Goal: Browse casually: Explore the website without a specific task or goal

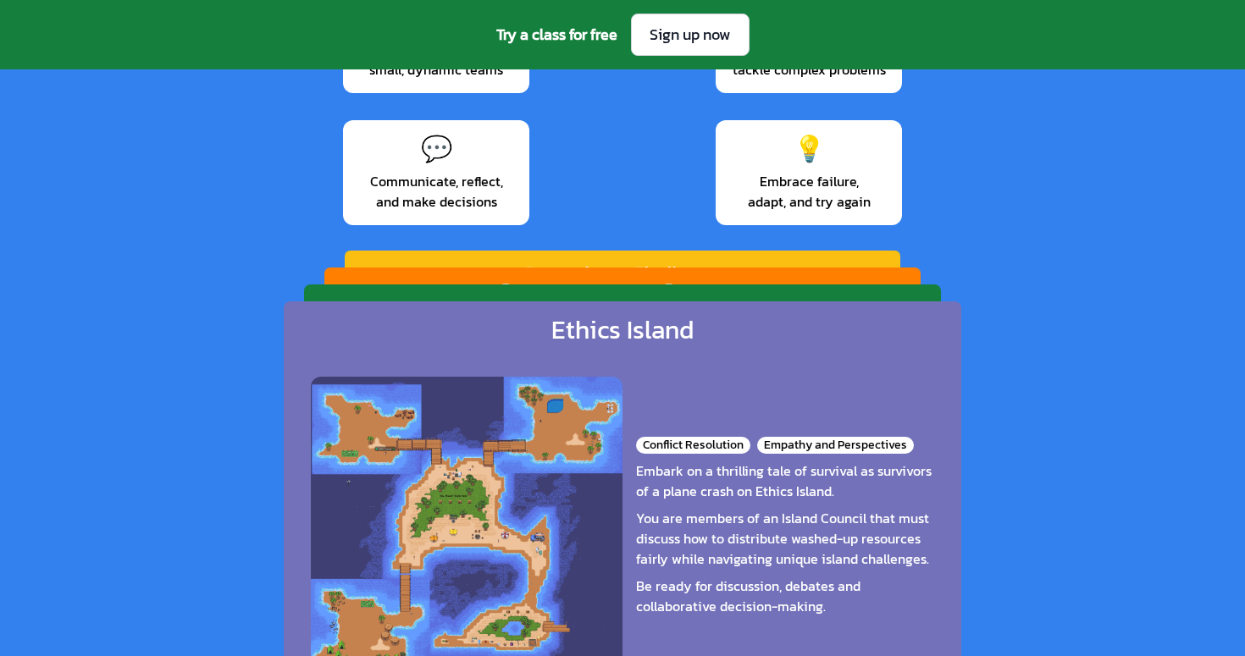
scroll to position [2670, 0]
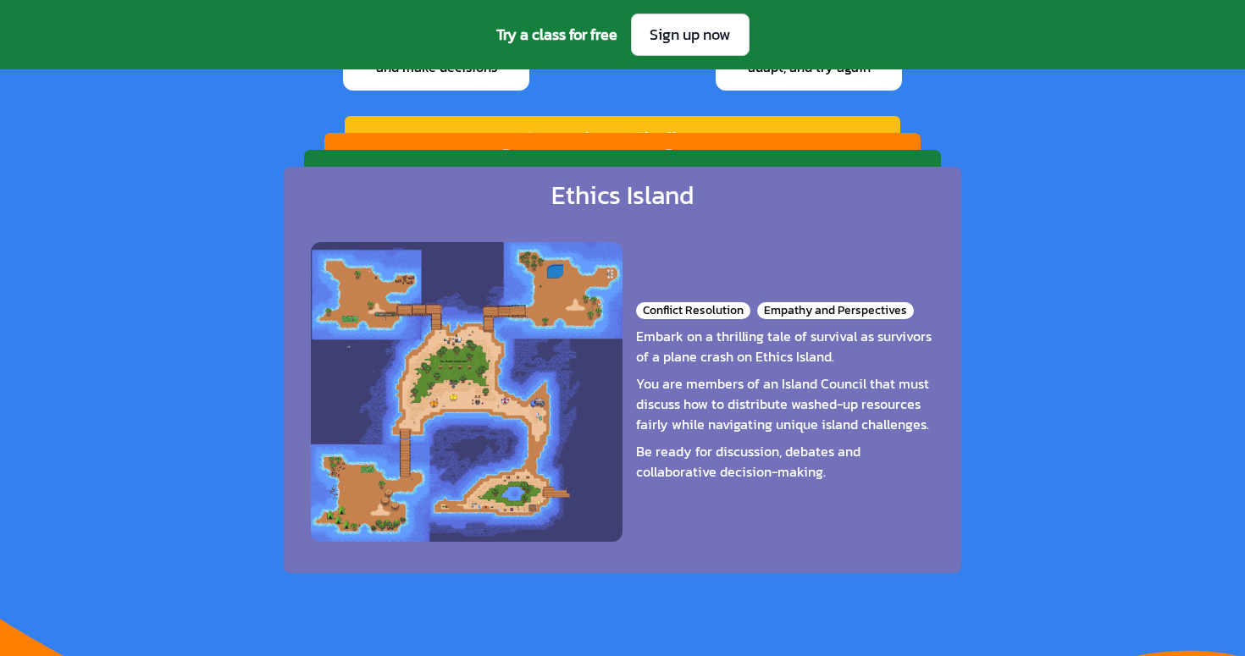
click at [547, 201] on div "Ethics Island Conflict Resolution Empathy and Perspectives Embark on a thrillin…" at bounding box center [623, 370] width 678 height 407
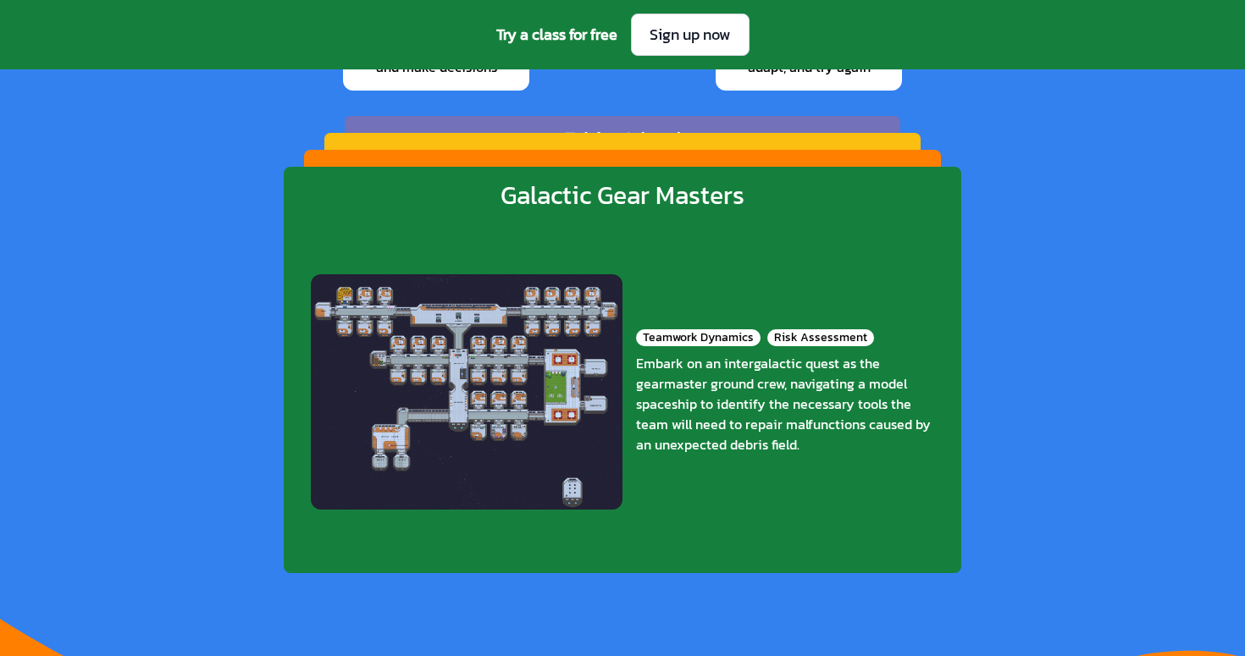
click at [535, 246] on div "Teamwork Dynamics Risk Assessment Embark on an intergalactic quest as the gearm…" at bounding box center [622, 391] width 623 height 335
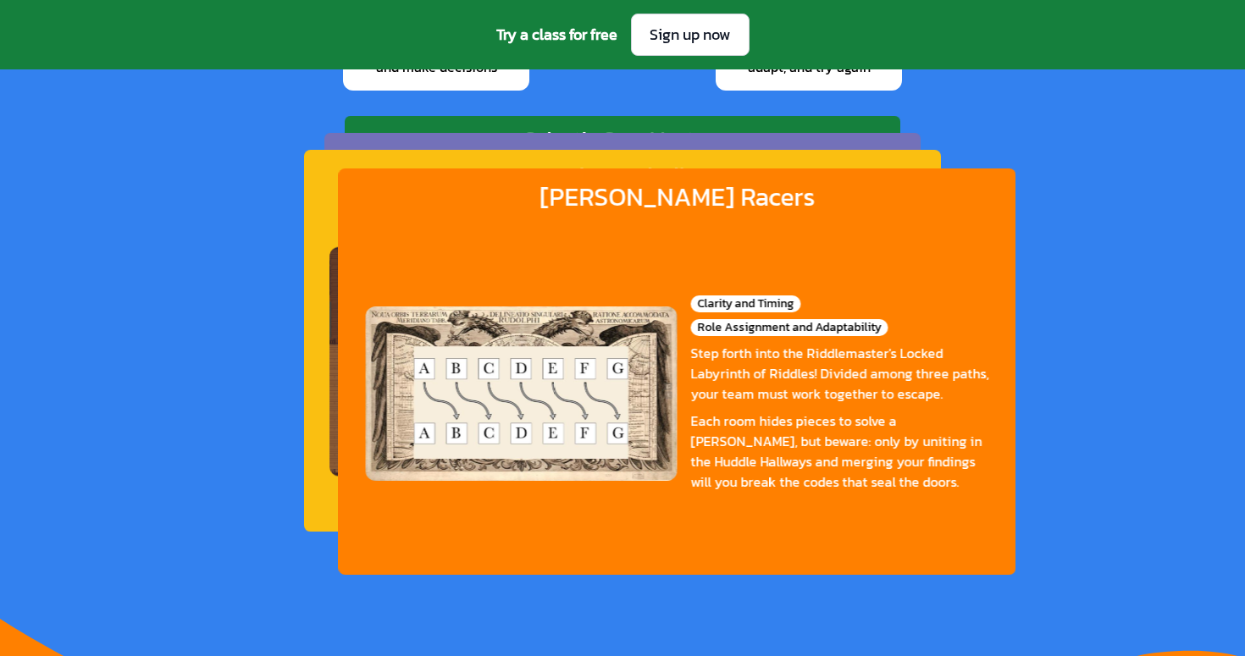
drag, startPoint x: 555, startPoint y: 192, endPoint x: 686, endPoint y: 194, distance: 131.3
click at [687, 194] on div "[PERSON_NAME] Racers Clarity and Timing Role Assignment and Adaptability Step f…" at bounding box center [677, 372] width 678 height 407
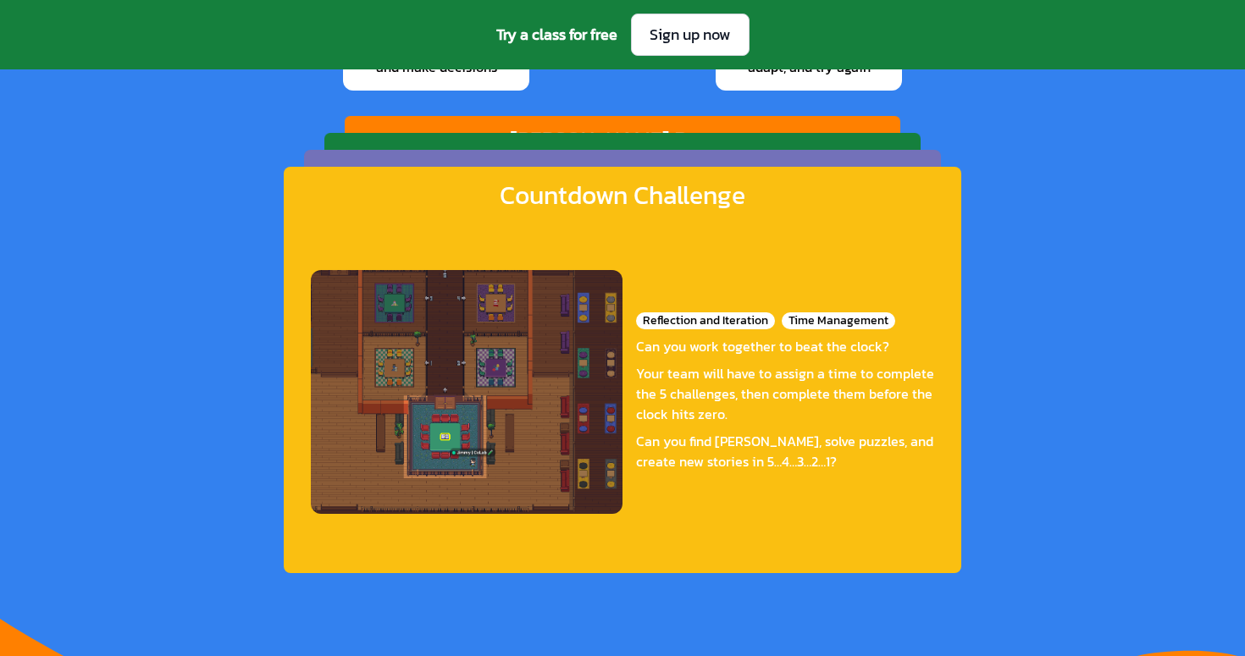
click at [660, 187] on div "Countdown Challenge" at bounding box center [623, 195] width 246 height 30
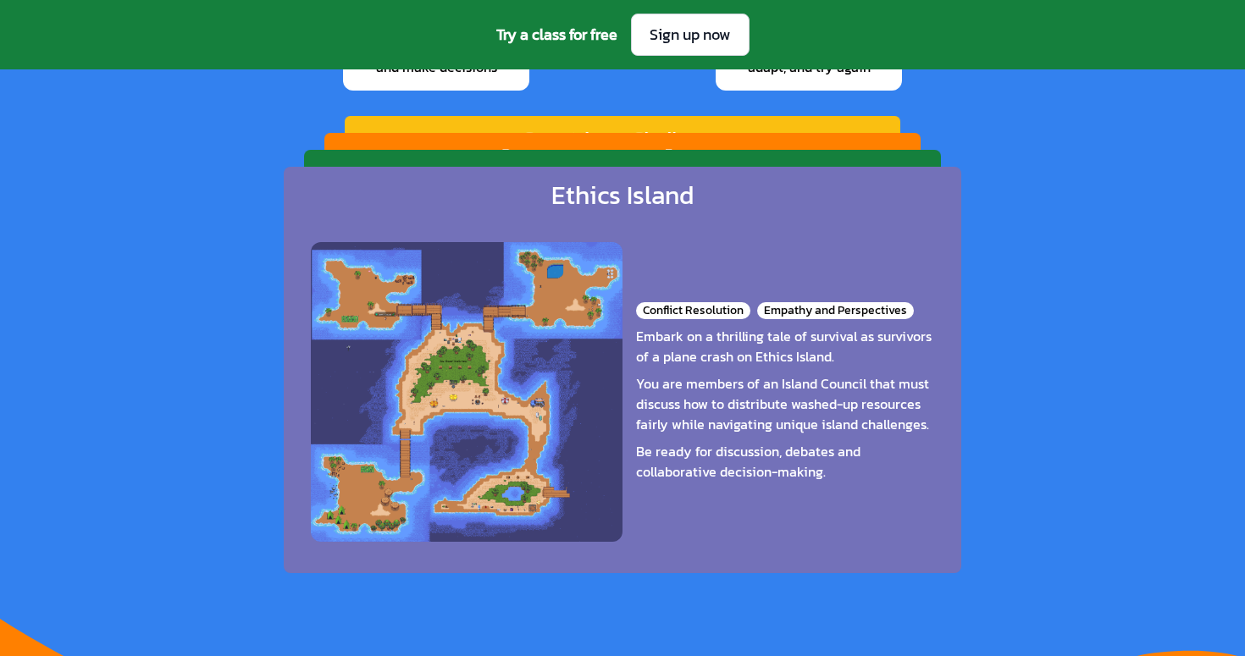
click at [772, 157] on div "Galactic Gear Masters Teamwork Dynamics Risk Assessment Embark on an intergalac…" at bounding box center [622, 341] width 637 height 382
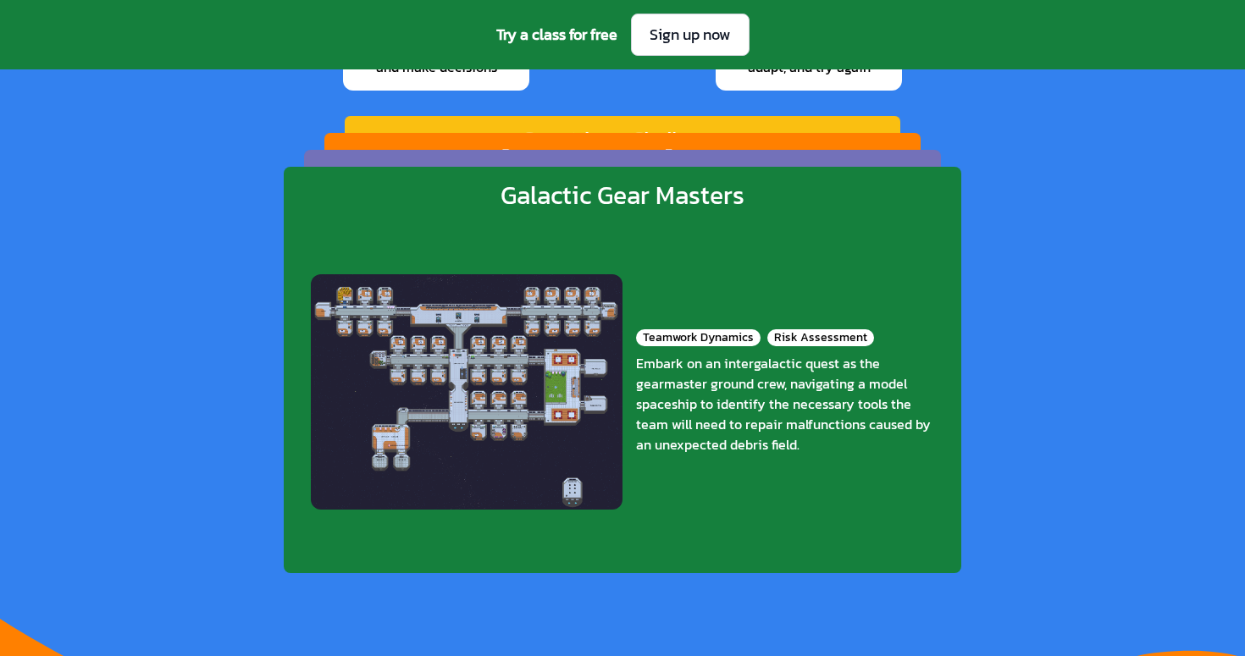
click at [838, 158] on div "Ethics Island Conflict Resolution Empathy and Perspectives Embark on a thrillin…" at bounding box center [622, 341] width 637 height 382
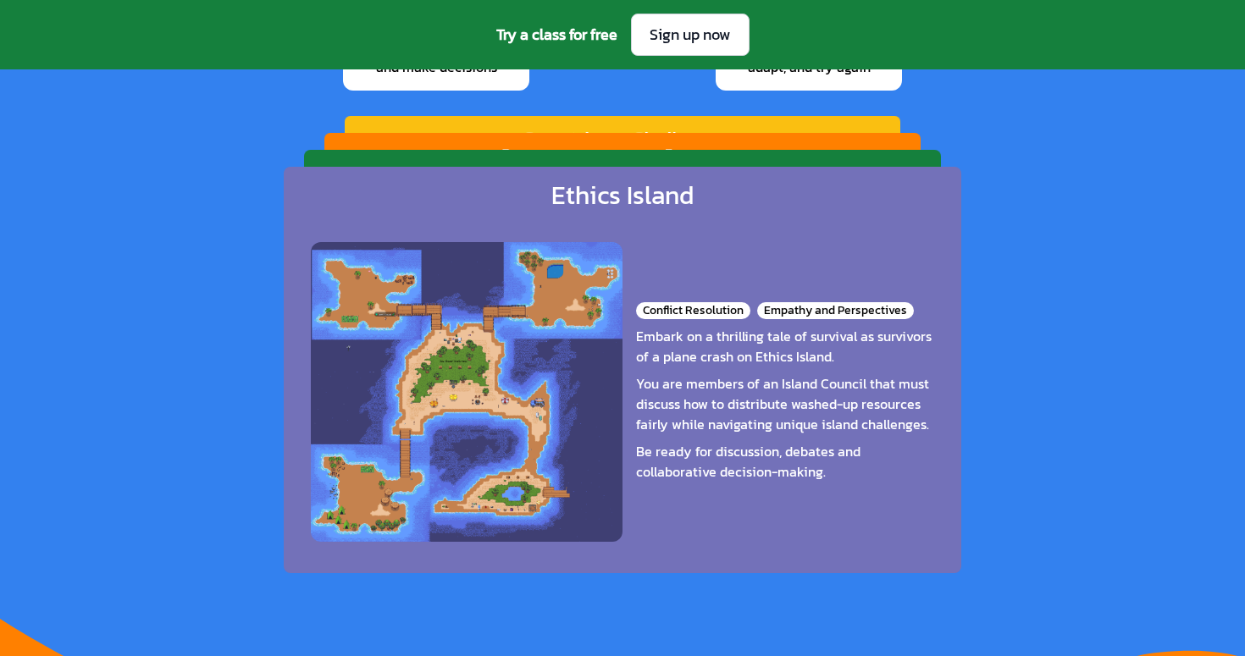
click at [838, 158] on div "Galactic Gear Masters Teamwork Dynamics Risk Assessment Embark on an intergalac…" at bounding box center [622, 341] width 637 height 382
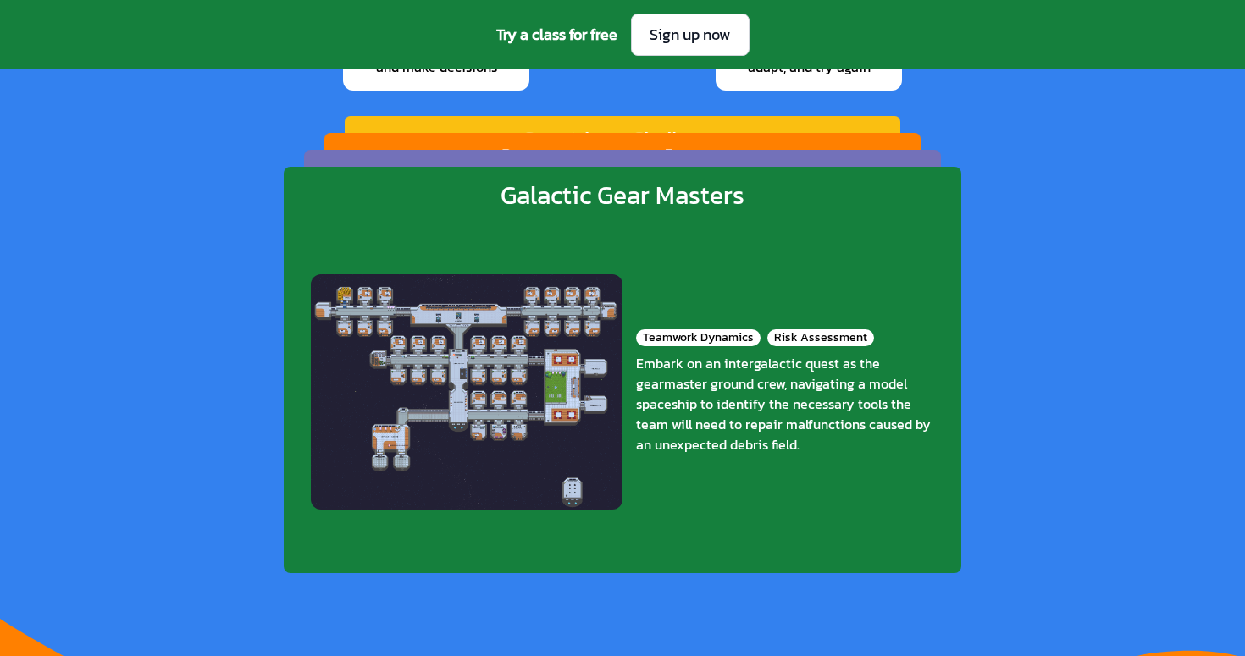
click at [838, 158] on div "Ethics Island Conflict Resolution Empathy and Perspectives Embark on a thrillin…" at bounding box center [622, 341] width 637 height 382
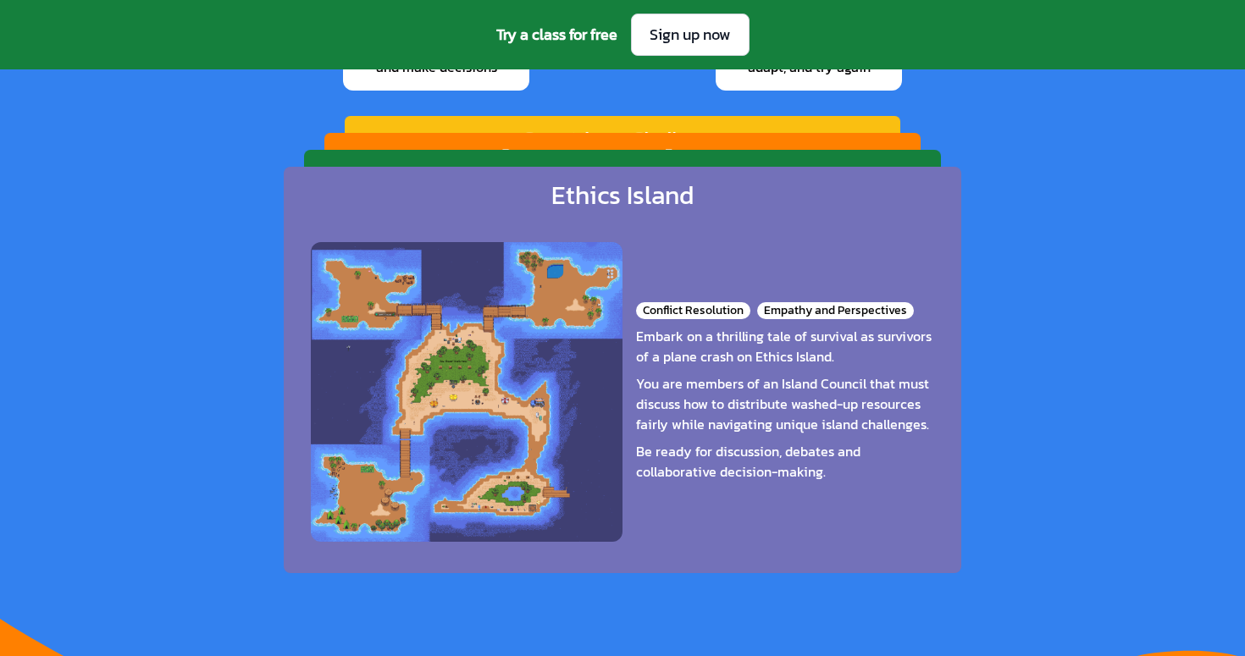
click at [838, 158] on div "Galactic Gear Masters Teamwork Dynamics Risk Assessment Embark on an intergalac…" at bounding box center [622, 341] width 637 height 382
